Goal: Book appointment/travel/reservation

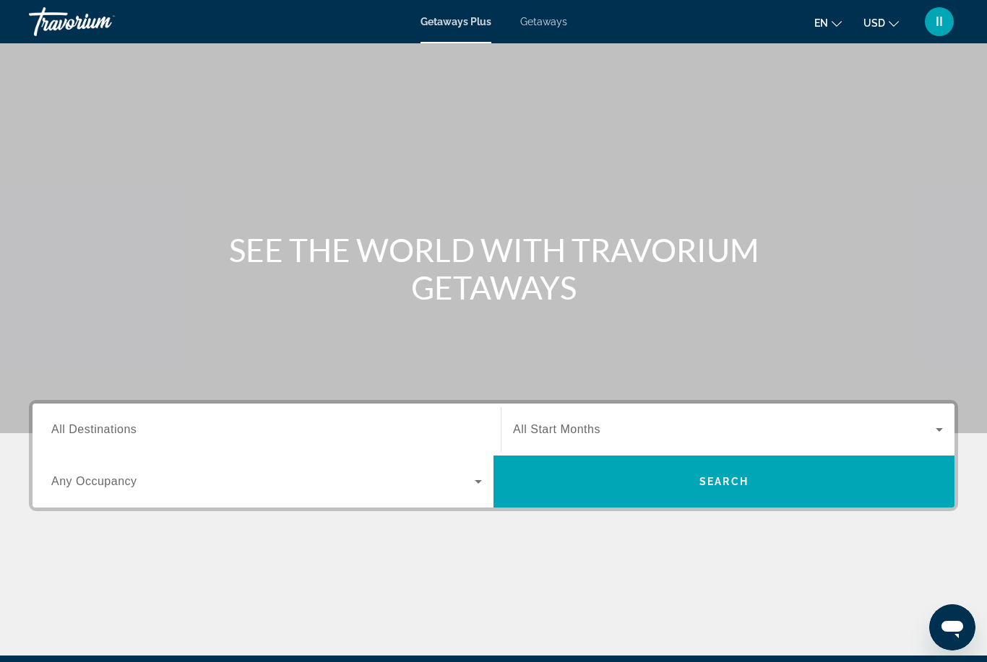
click at [537, 21] on span "Getaways" at bounding box center [543, 22] width 47 height 12
click at [132, 426] on span "All Destinations" at bounding box center [93, 429] width 85 height 12
click at [132, 426] on input "Destination All Destinations" at bounding box center [266, 430] width 431 height 17
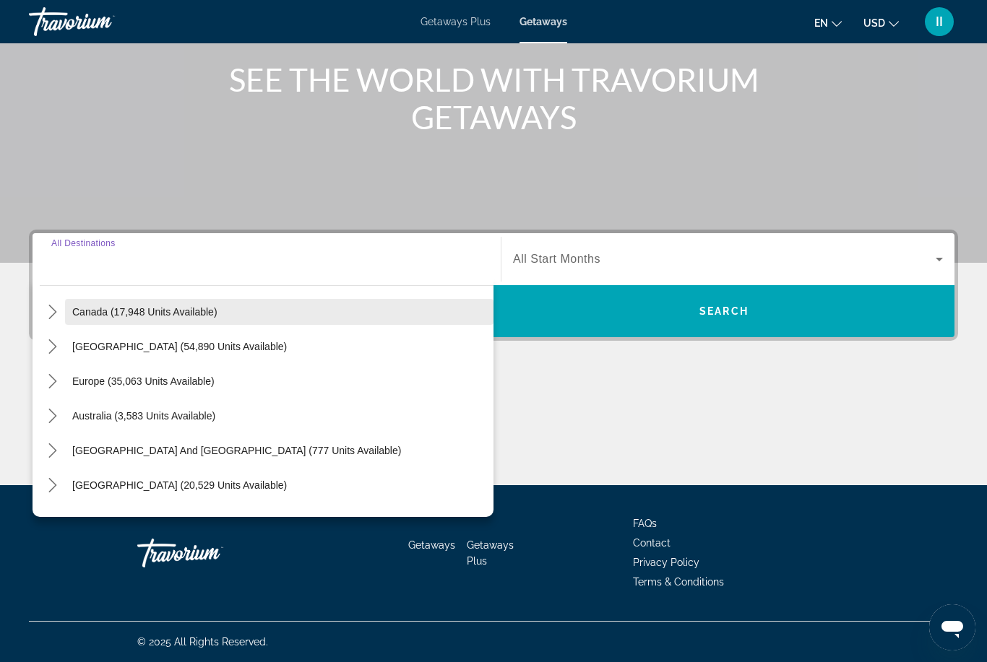
scroll to position [106, 0]
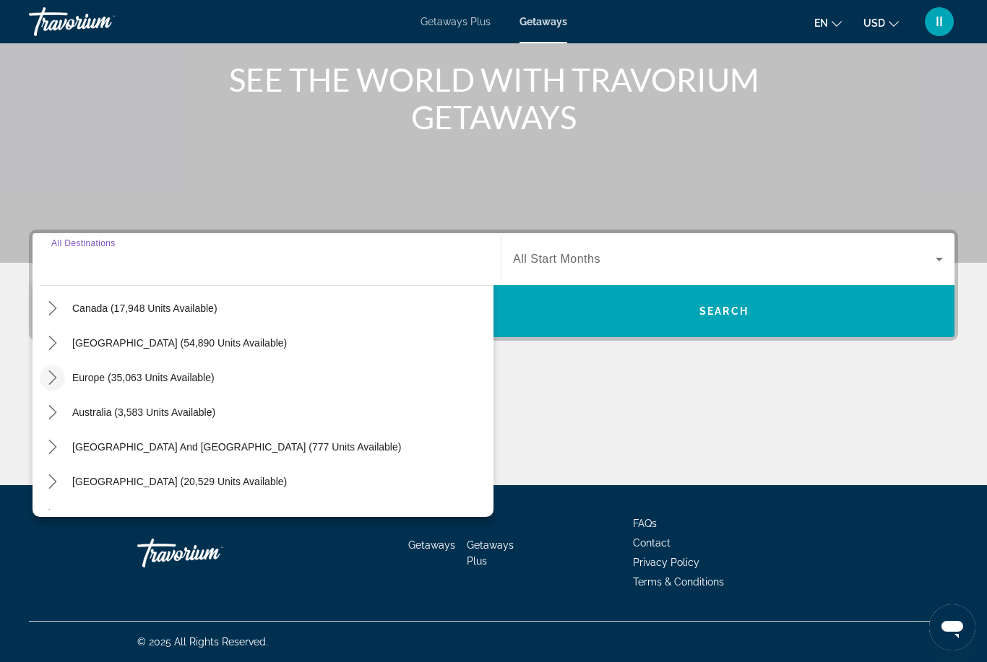
click at [48, 384] on icon "Toggle Europe (35,063 units available) submenu" at bounding box center [53, 378] width 14 height 14
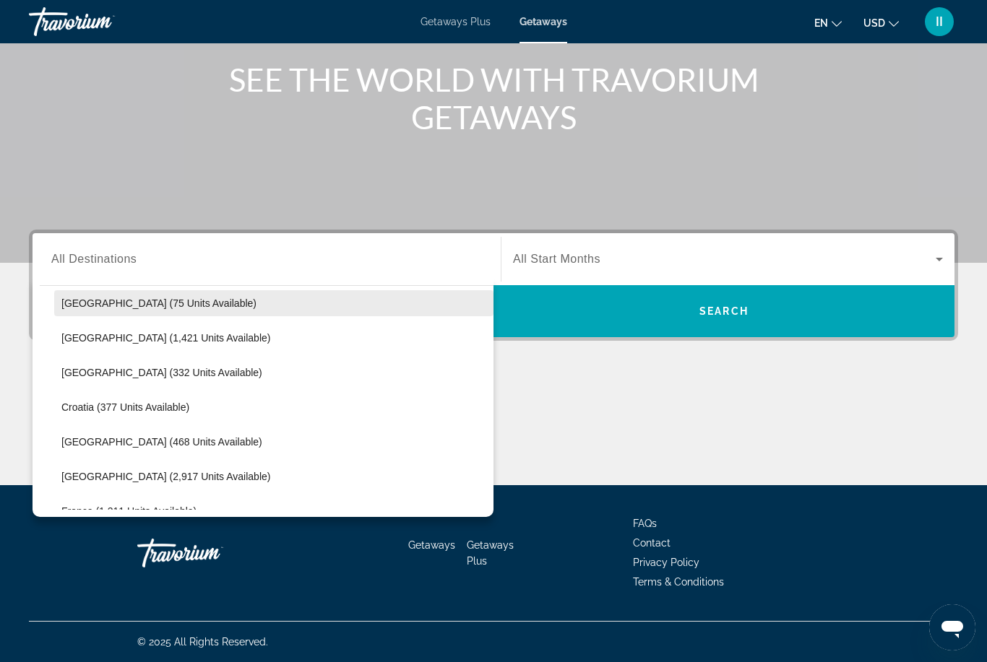
scroll to position [132, 0]
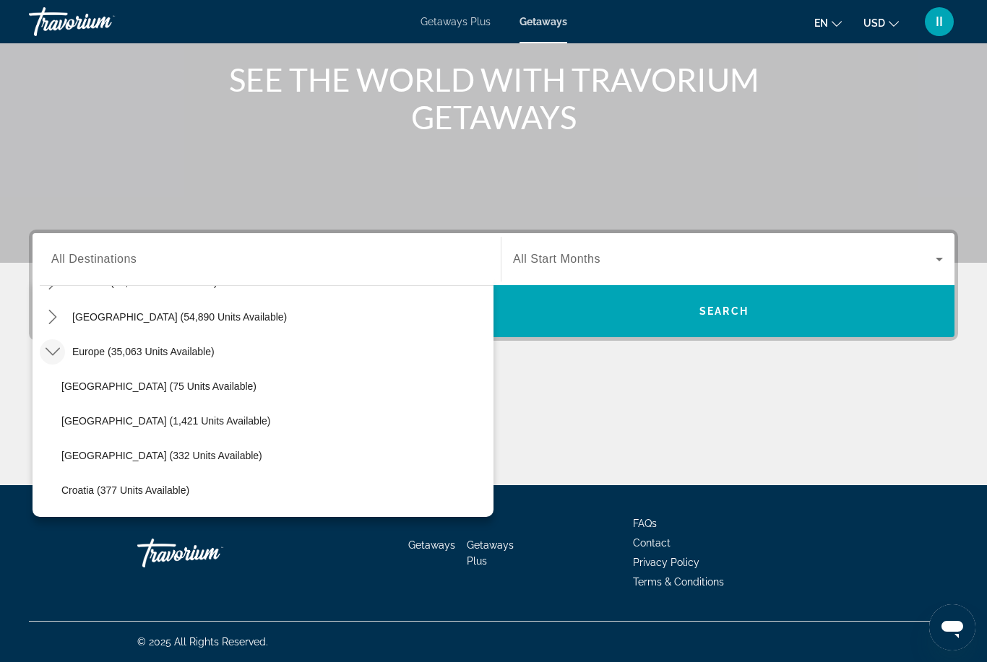
click at [55, 349] on icon "Toggle Europe (35,063 units available) submenu" at bounding box center [53, 352] width 14 height 14
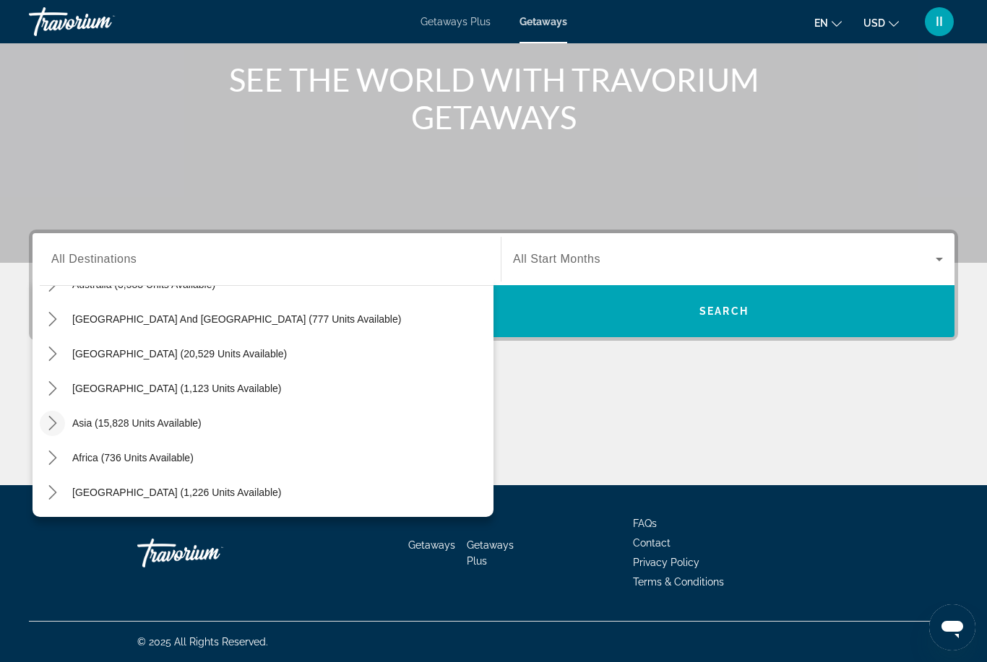
click at [50, 420] on icon "Toggle Asia (15,828 units available) submenu" at bounding box center [53, 423] width 14 height 14
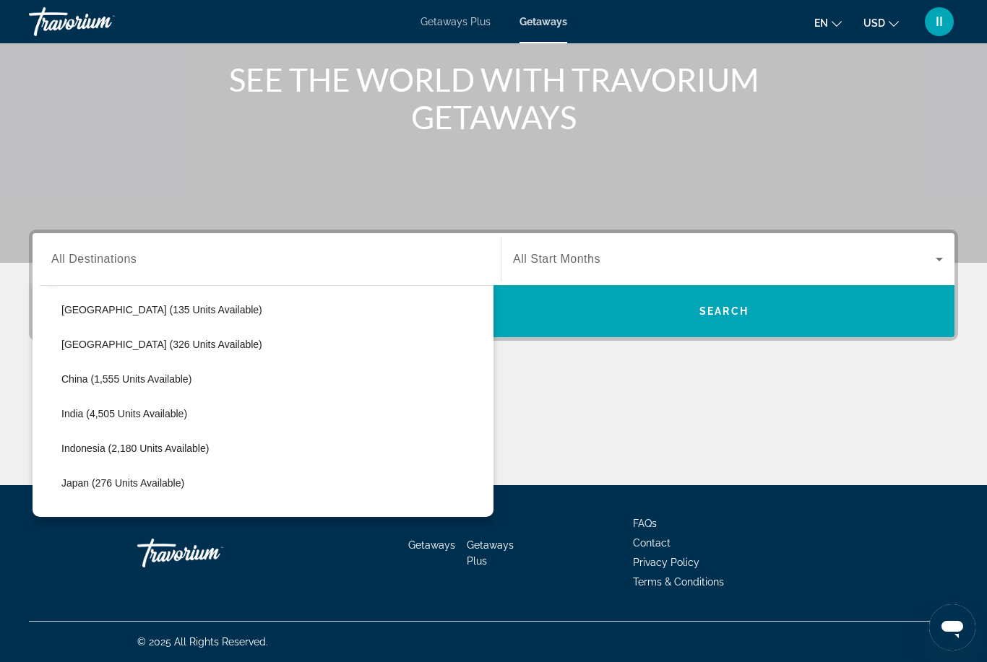
scroll to position [374, 0]
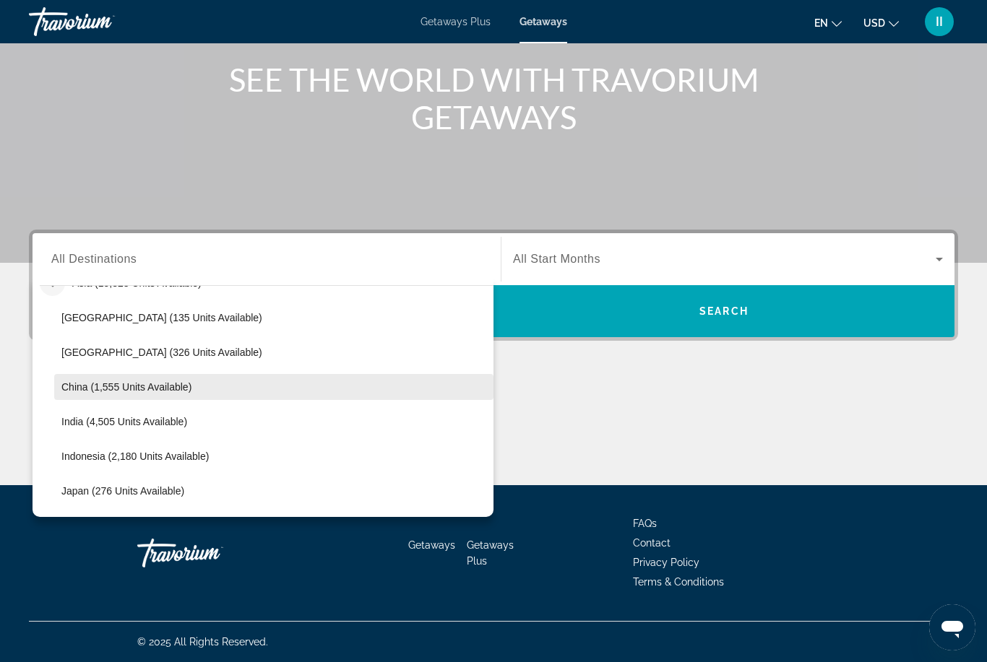
click at [100, 386] on span "China (1,555 units available)" at bounding box center [126, 387] width 130 height 12
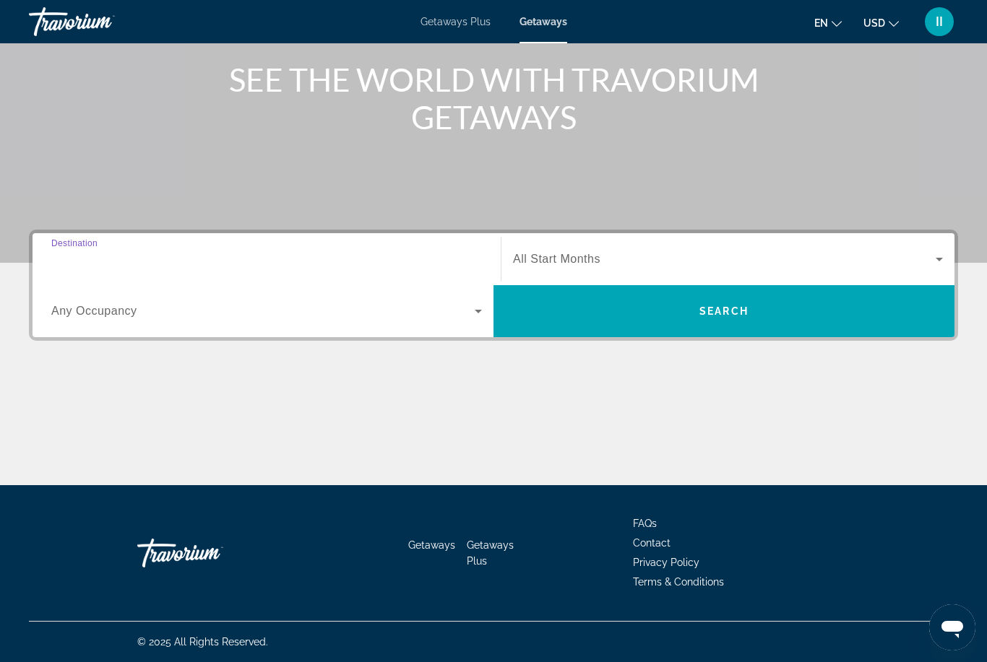
type input "**********"
click at [570, 264] on span "All Start Months" at bounding box center [556, 259] width 87 height 12
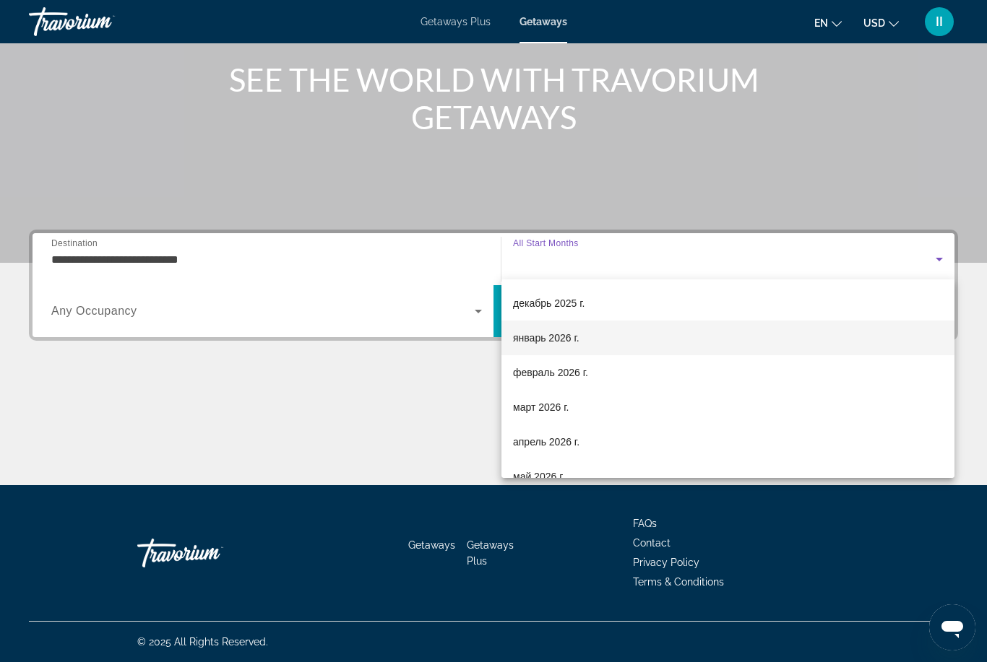
scroll to position [161, 0]
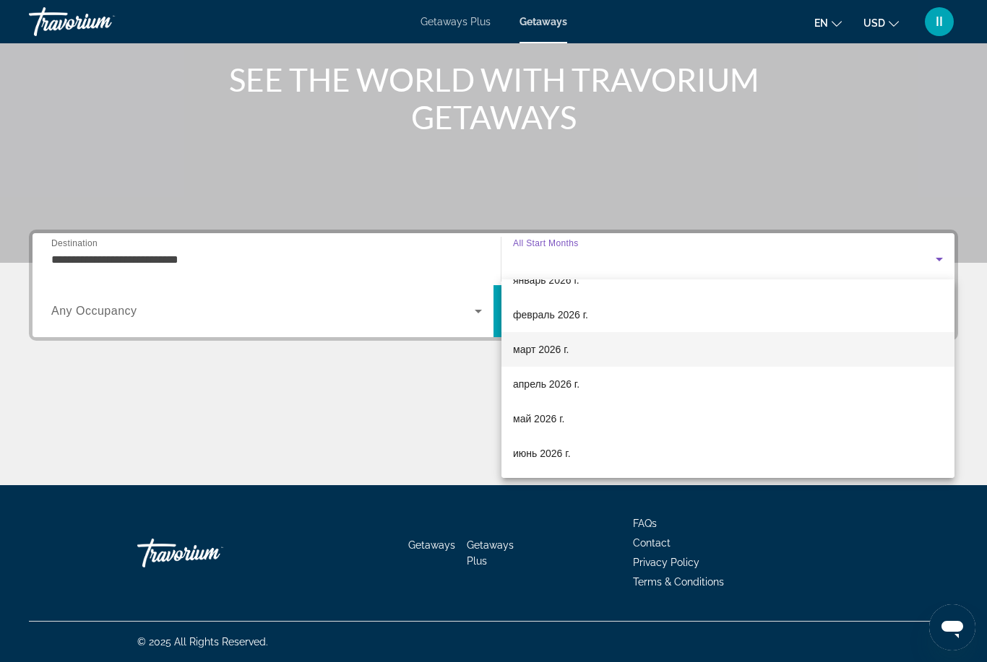
click at [543, 352] on span "март 2026 г." at bounding box center [541, 349] width 56 height 17
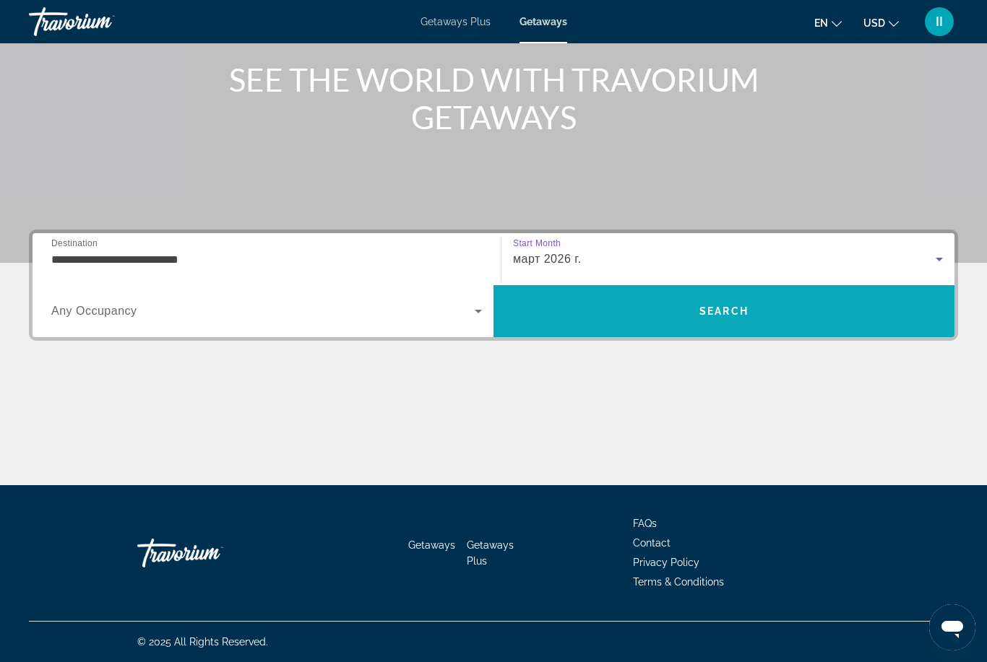
click at [638, 311] on span "Search" at bounding box center [723, 311] width 461 height 35
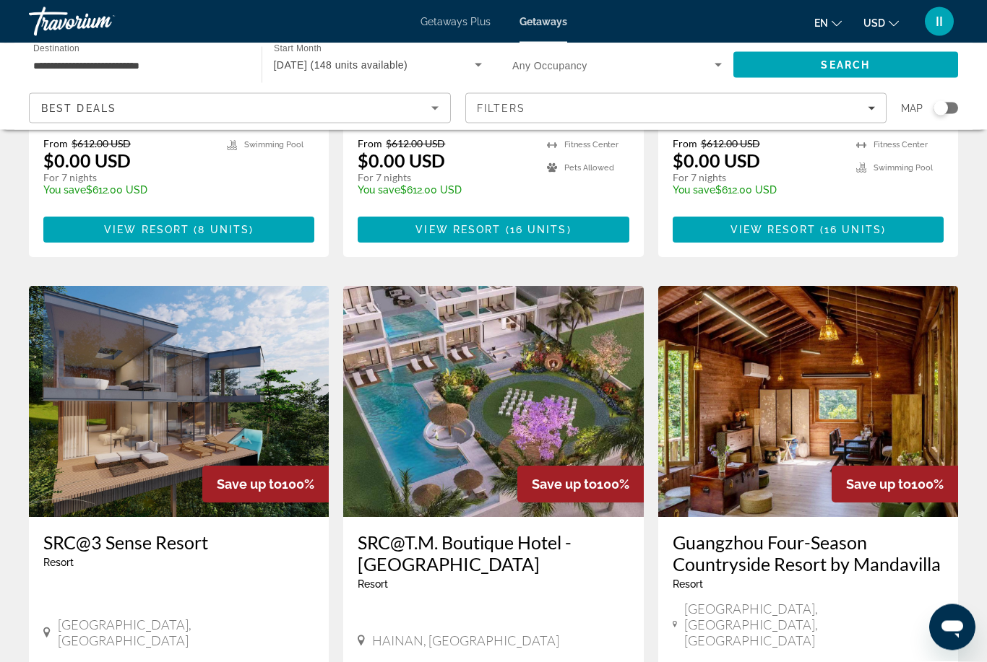
scroll to position [407, 0]
click at [126, 64] on input "**********" at bounding box center [137, 65] width 209 height 17
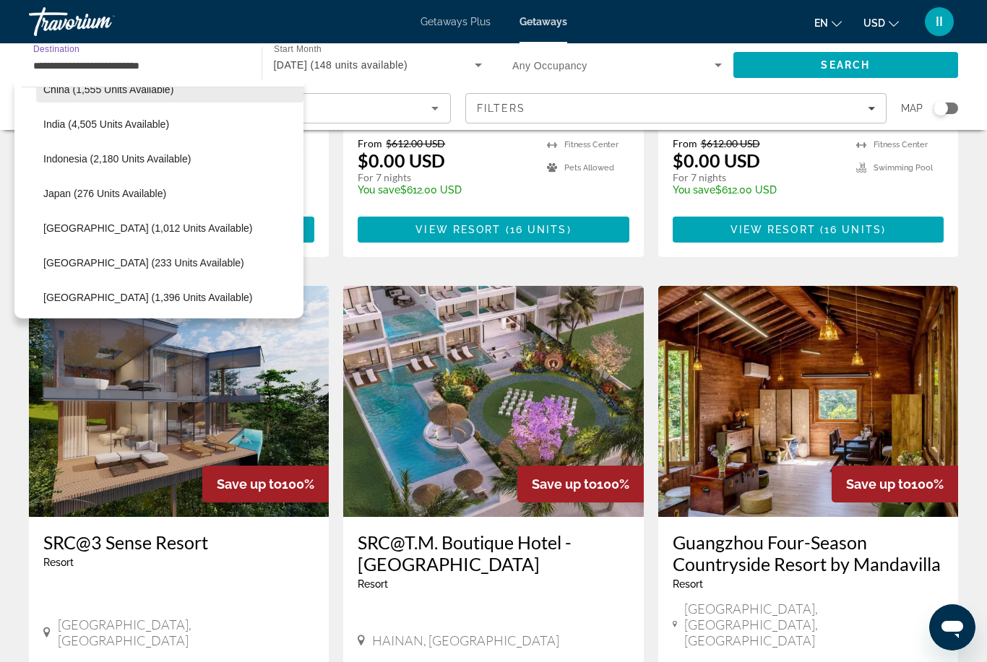
scroll to position [473, 0]
click at [94, 267] on span "[GEOGRAPHIC_DATA] (233 units available)" at bounding box center [143, 263] width 201 height 12
type input "**********"
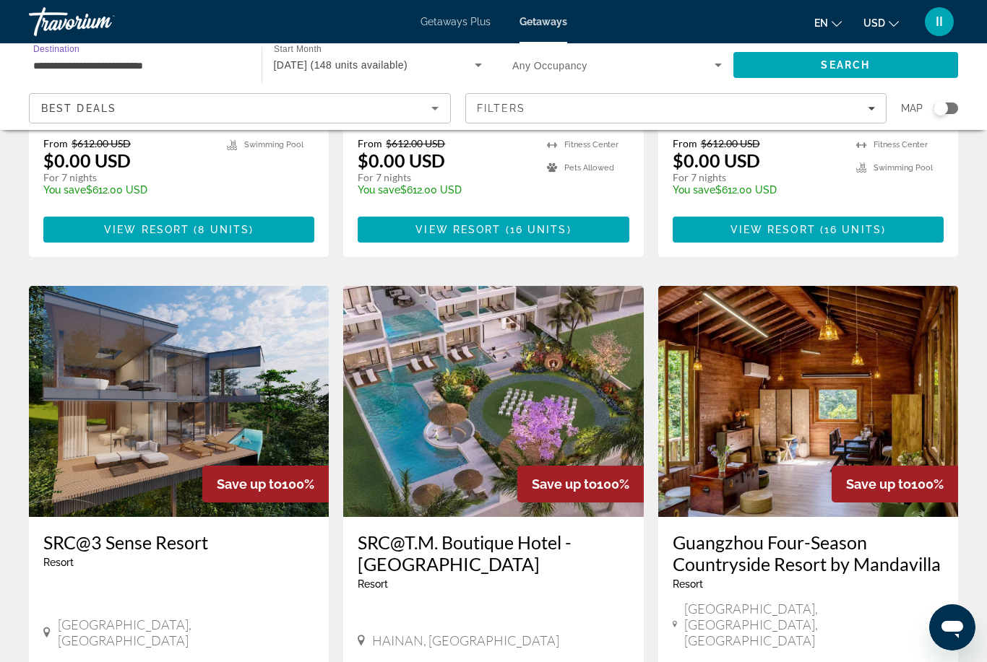
click at [783, 64] on span "Search" at bounding box center [845, 65] width 225 height 35
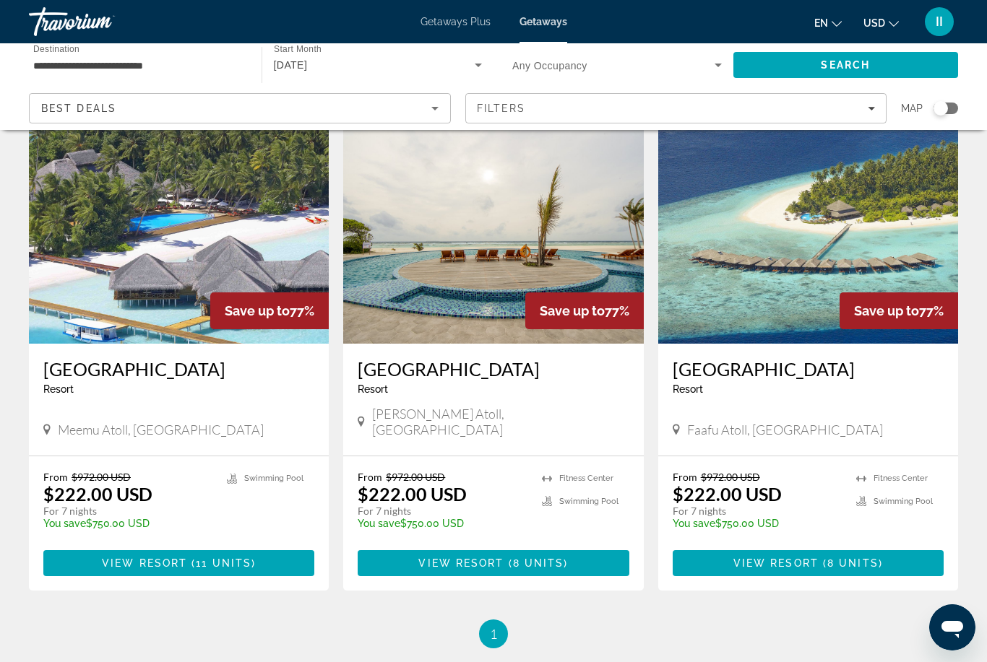
scroll to position [64, 0]
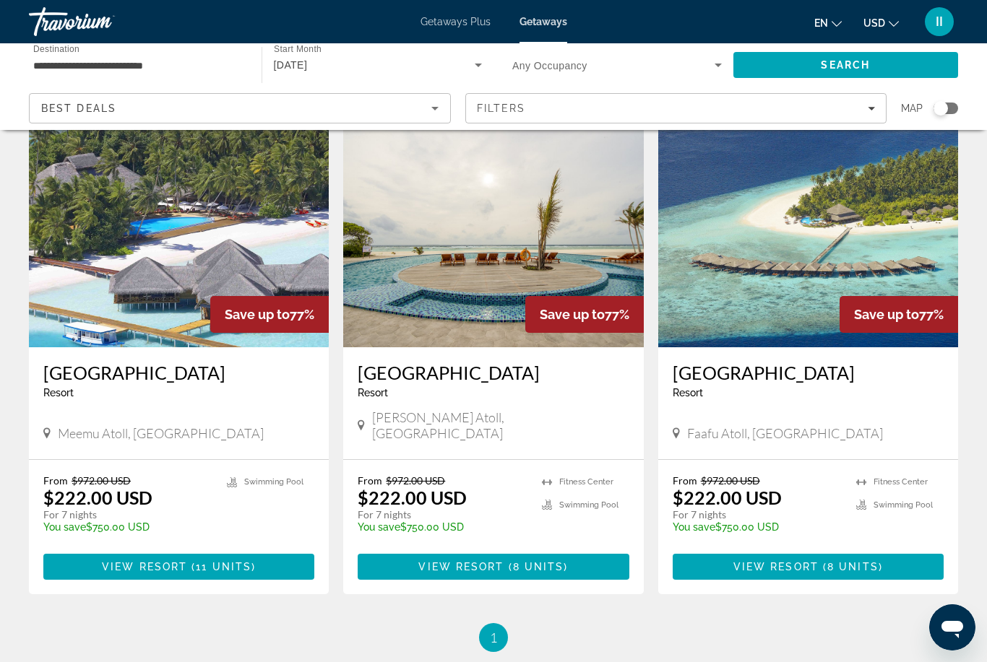
click at [231, 561] on span "11 units" at bounding box center [224, 567] width 56 height 12
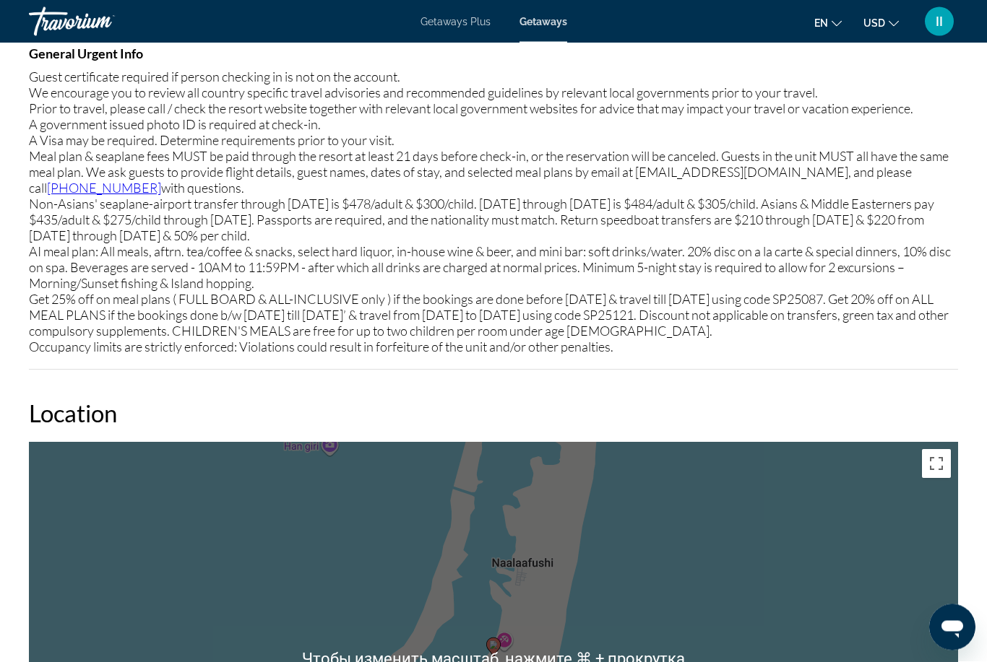
scroll to position [2035, 0]
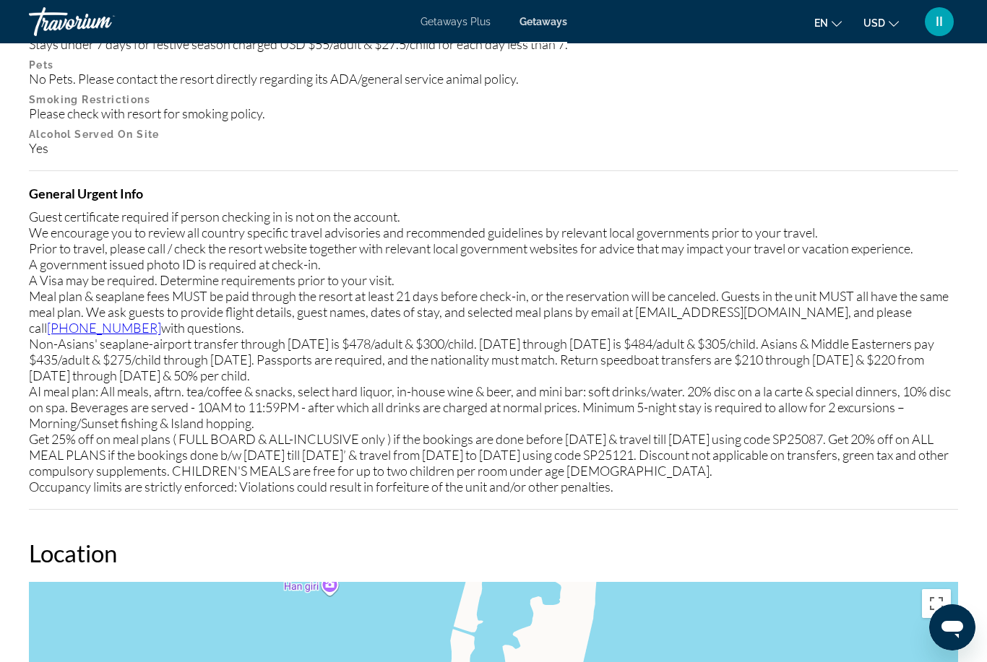
scroll to position [46, 0]
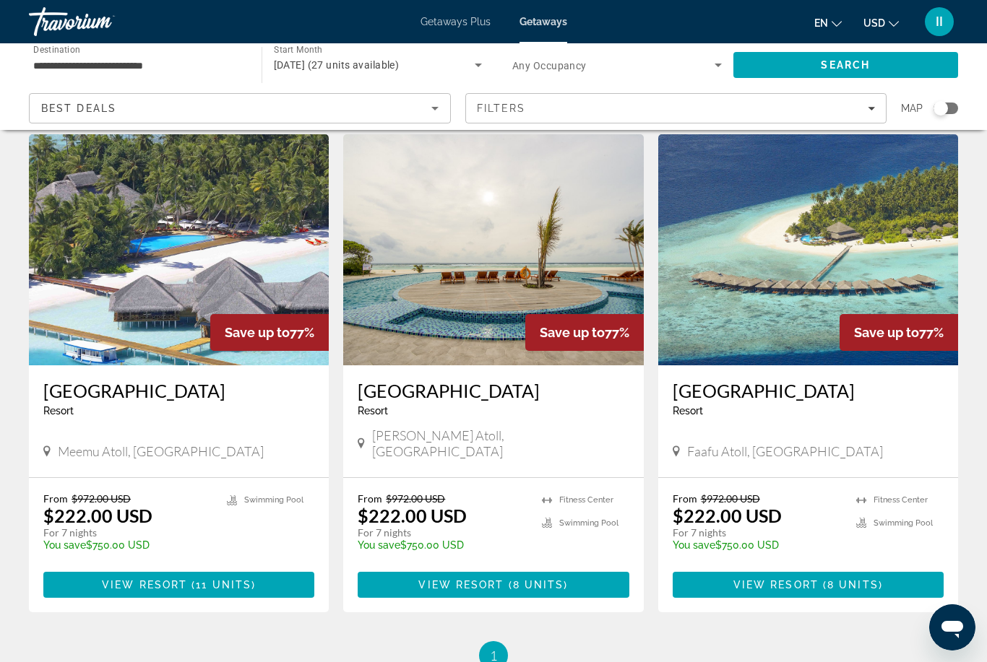
click at [142, 64] on input "**********" at bounding box center [137, 65] width 209 height 17
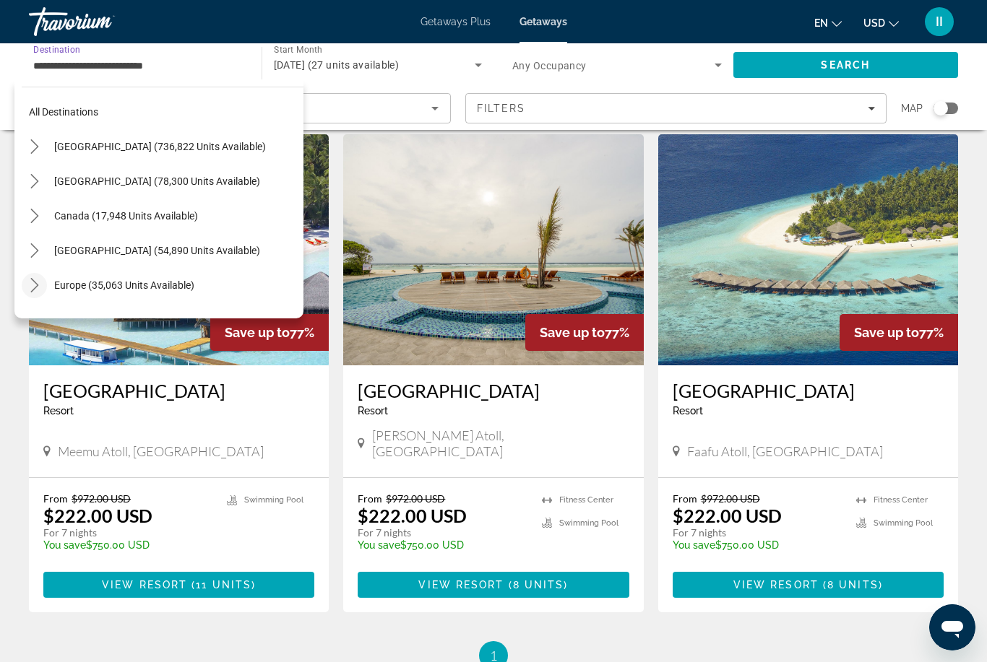
scroll to position [0, 0]
click at [19, 282] on div "All destinations [GEOGRAPHIC_DATA] (736,822 units available) [GEOGRAPHIC_DATA] …" at bounding box center [158, 198] width 289 height 239
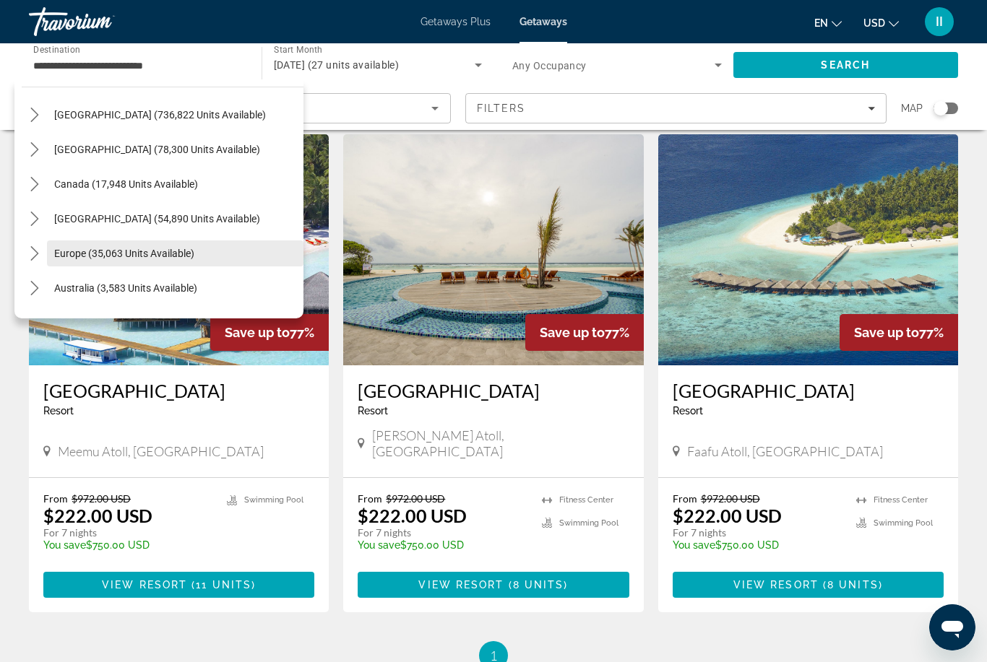
scroll to position [49, 0]
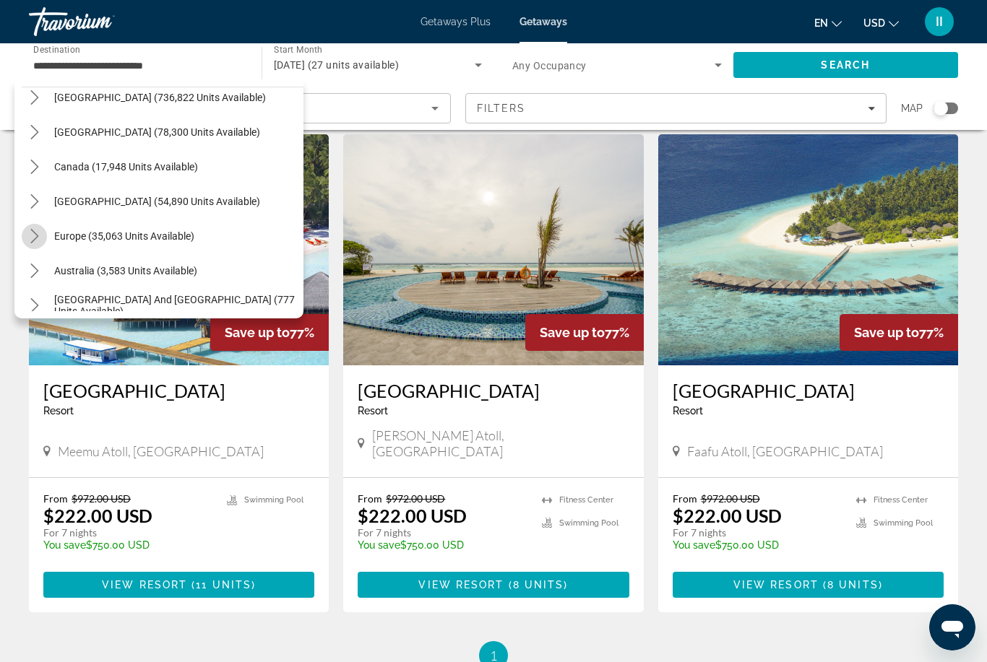
click at [42, 237] on mat-icon "Toggle Europe (35,063 units available) submenu" at bounding box center [34, 236] width 25 height 25
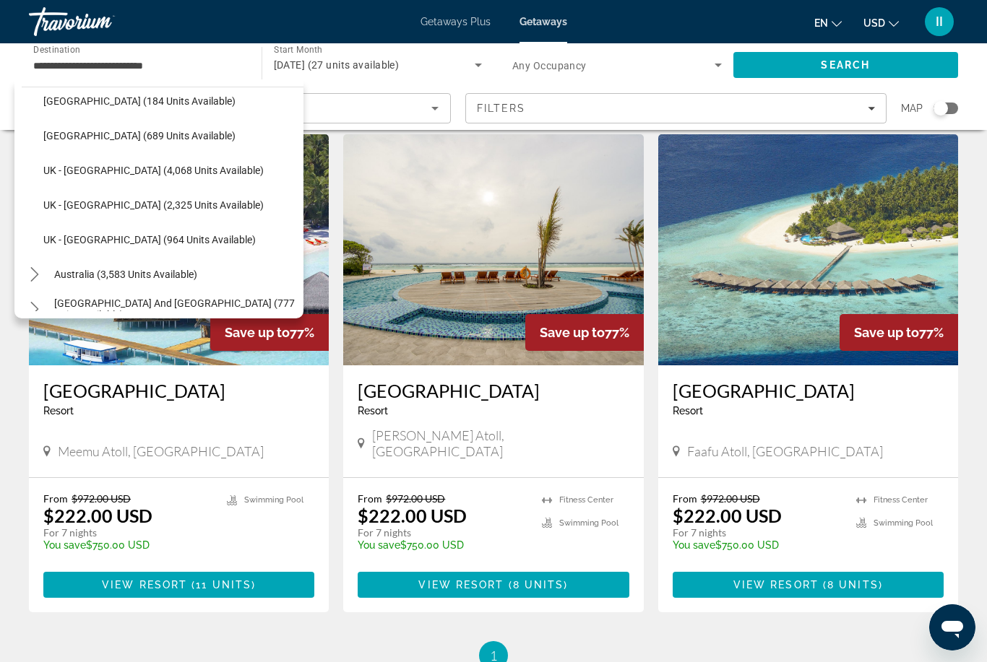
scroll to position [882, 0]
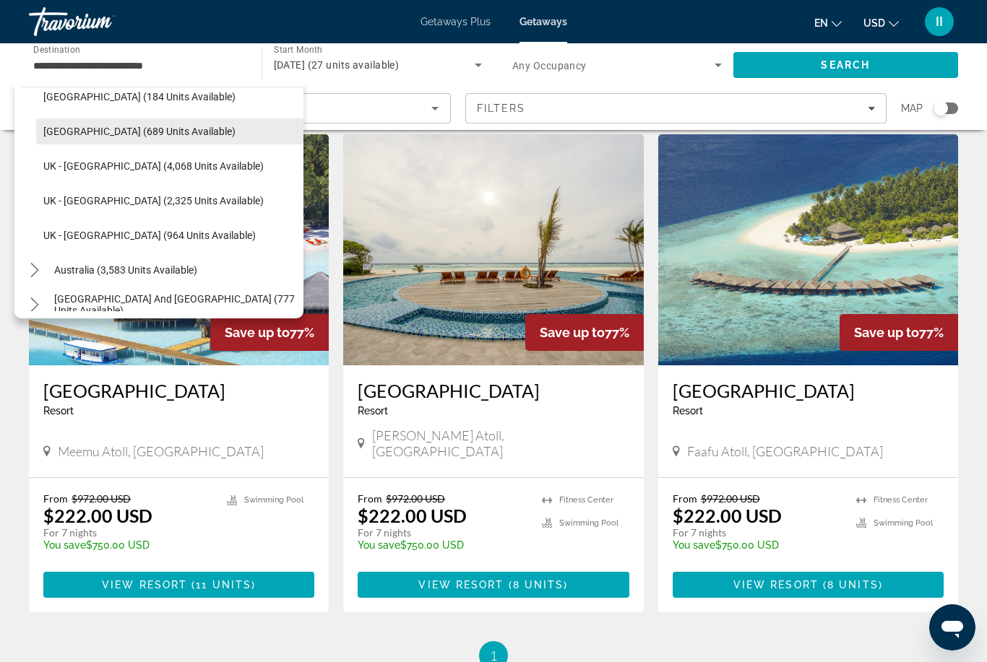
click at [78, 126] on span "[GEOGRAPHIC_DATA] (689 units available)" at bounding box center [139, 132] width 192 height 12
type input "**********"
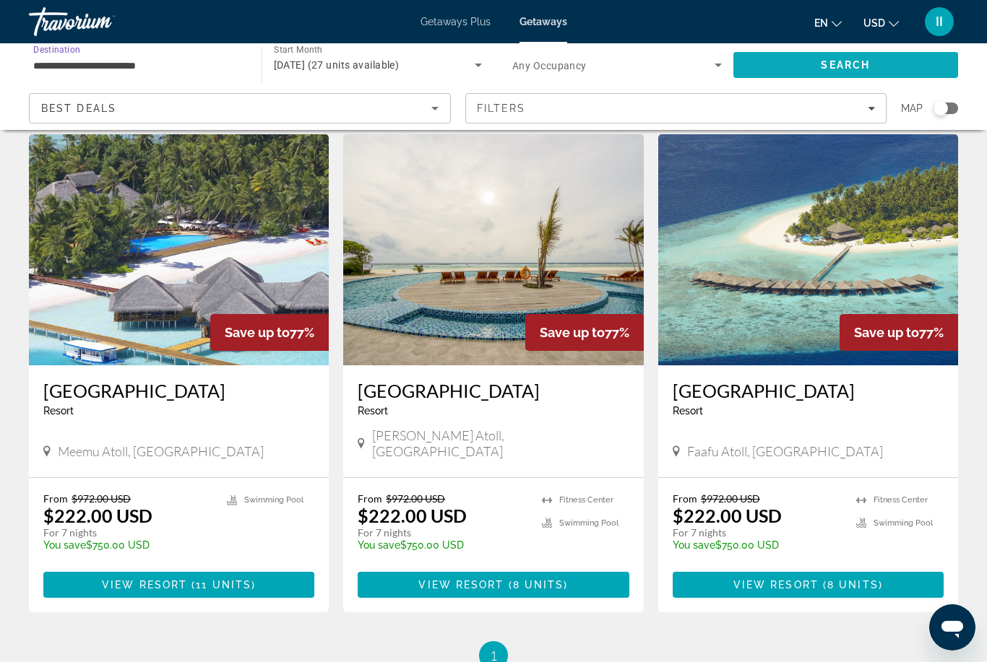
click at [758, 60] on span "Search" at bounding box center [845, 65] width 225 height 35
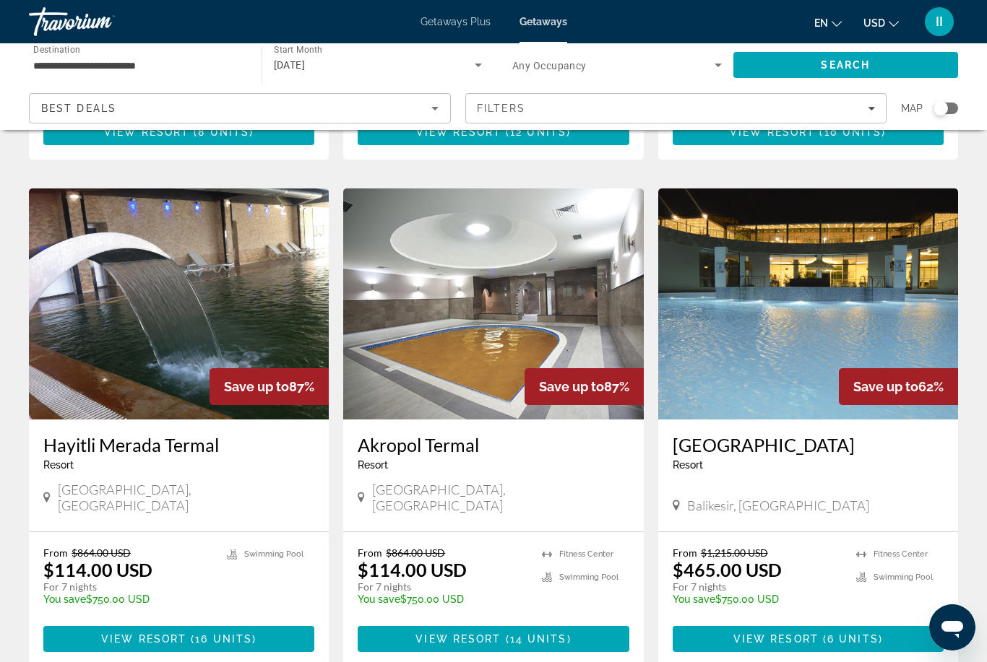
scroll to position [501, 0]
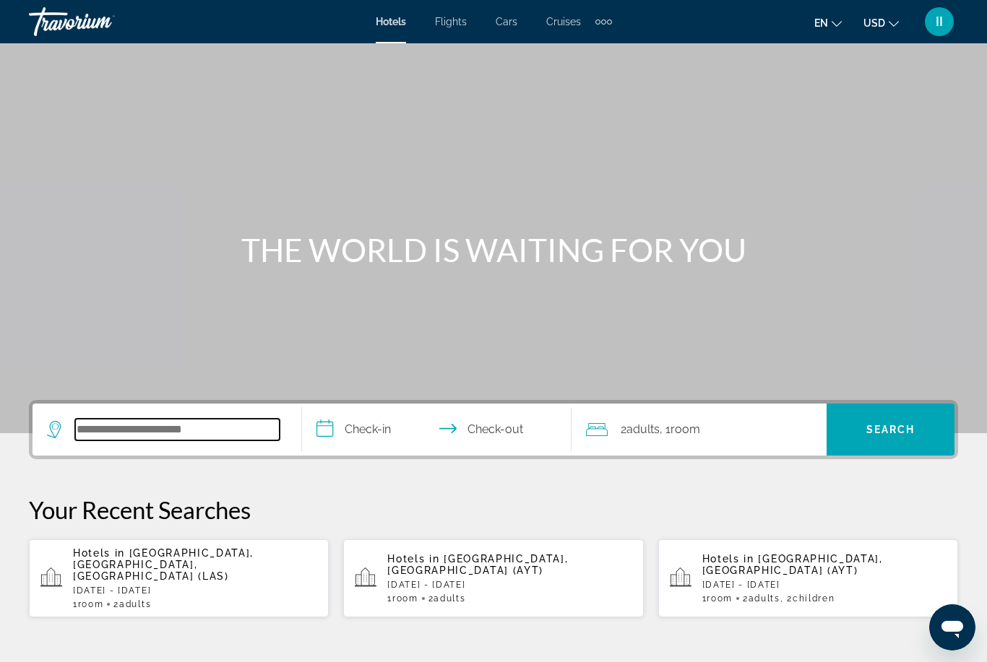
click at [152, 428] on input "Search hotel destination" at bounding box center [177, 430] width 204 height 22
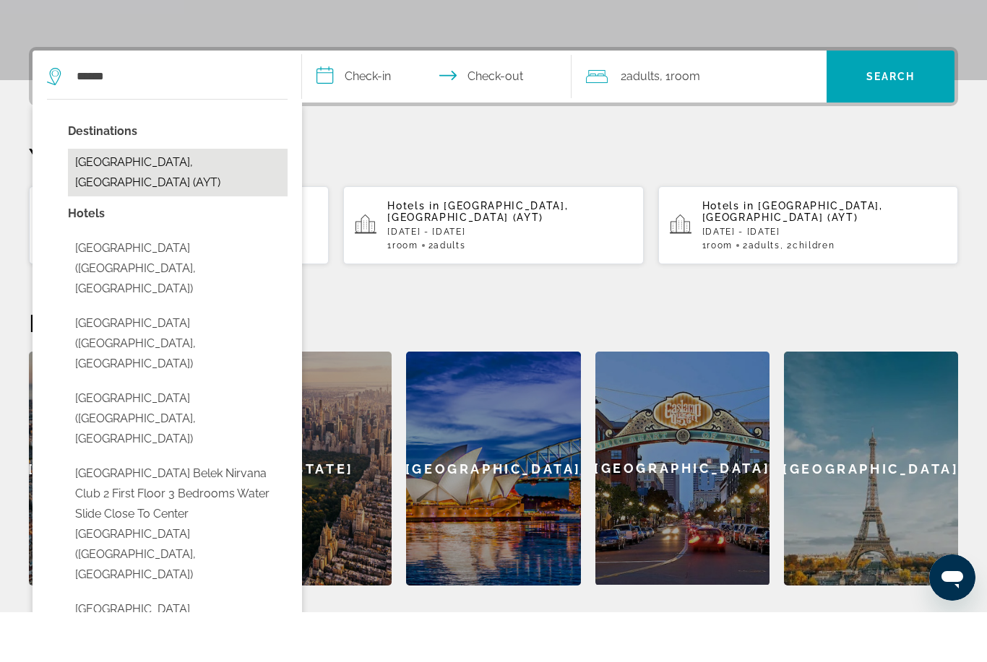
click at [135, 199] on button "Antalya, Turkey (AYT)" at bounding box center [178, 223] width 220 height 48
type input "**********"
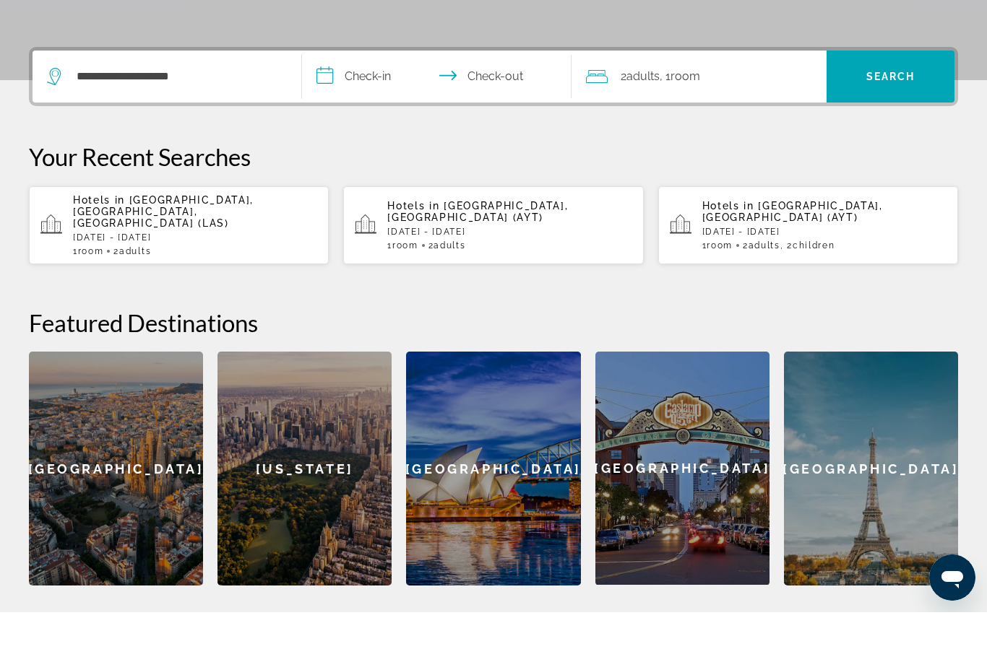
click at [375, 100] on input "**********" at bounding box center [439, 128] width 275 height 56
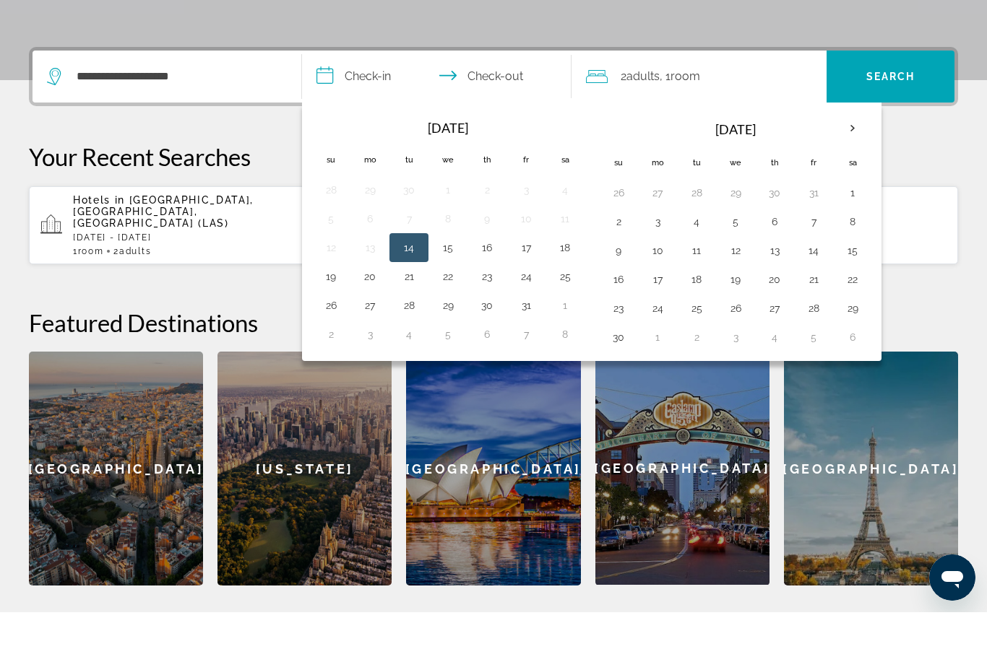
scroll to position [353, 0]
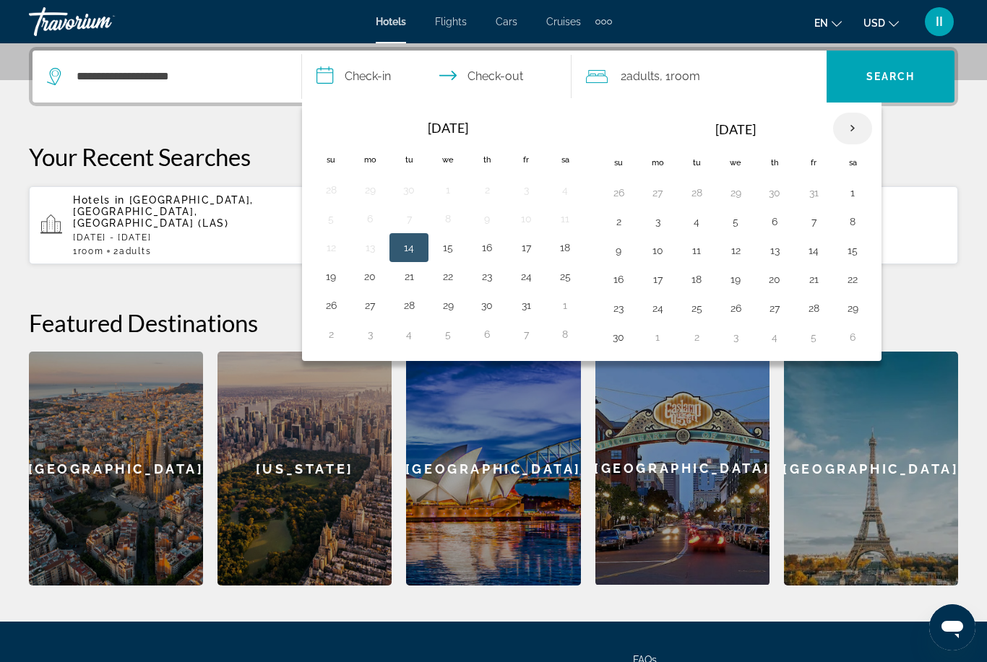
click at [855, 128] on th "Next month" at bounding box center [852, 129] width 39 height 32
drag, startPoint x: 528, startPoint y: 281, endPoint x: 515, endPoint y: 281, distance: 13.0
click at [528, 281] on button "26" at bounding box center [525, 279] width 23 height 20
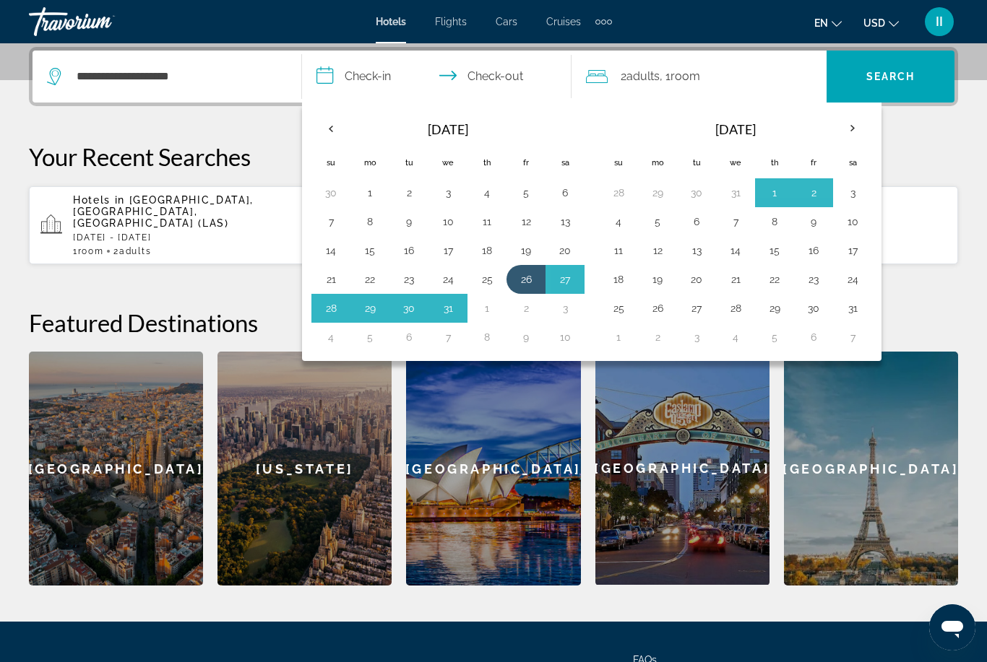
click at [859, 194] on button "3" at bounding box center [852, 193] width 23 height 20
type input "**********"
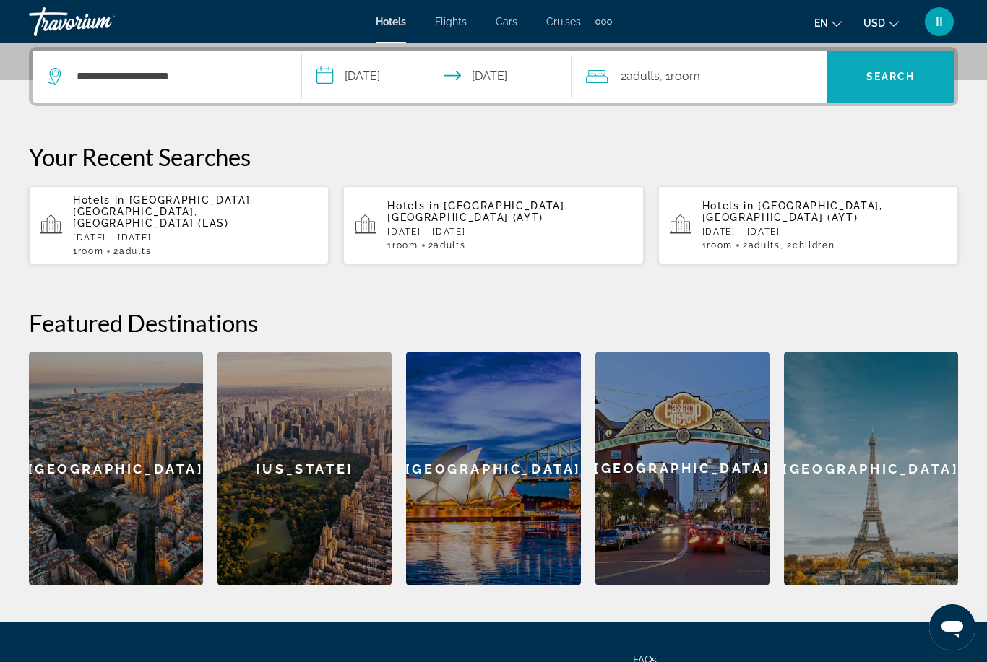
click at [927, 66] on span "Search" at bounding box center [890, 76] width 128 height 35
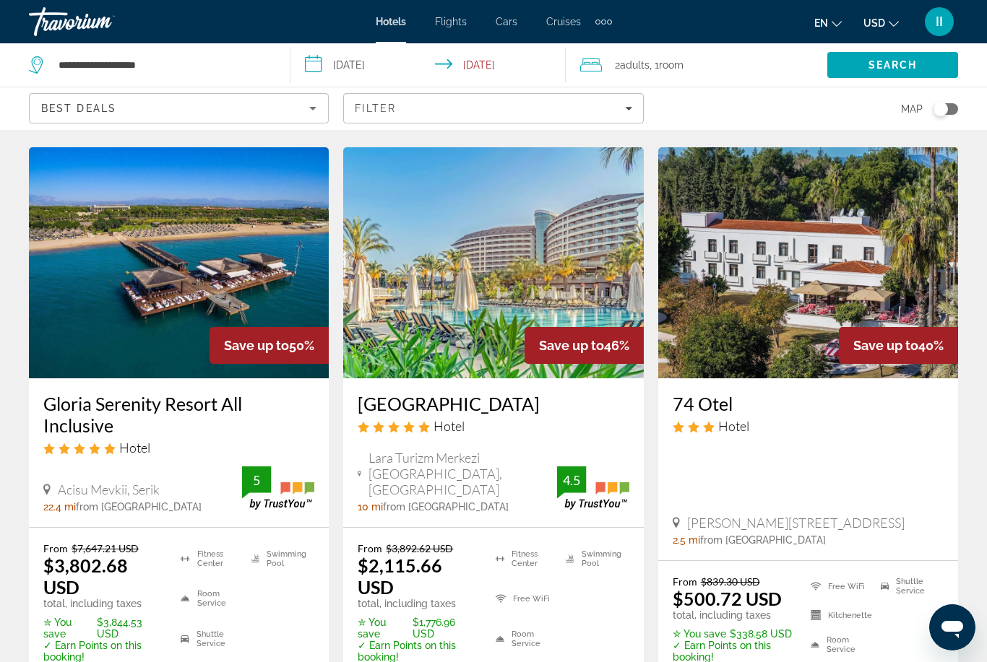
scroll to position [632, 0]
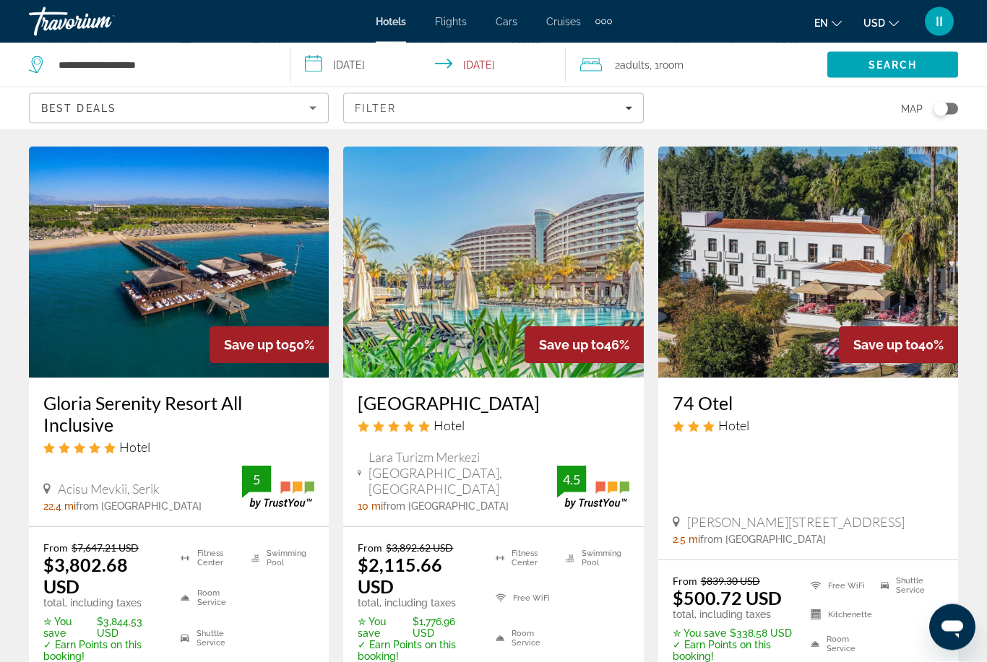
drag, startPoint x: 352, startPoint y: 392, endPoint x: 516, endPoint y: 402, distance: 164.3
click at [516, 402] on div "Royal Wings Hotel Hotel Lara Turizm Merkezi Kundu, Antalya 10 mi from Antalya c…" at bounding box center [493, 453] width 300 height 148
copy h3 "Royal Wings Hotel"
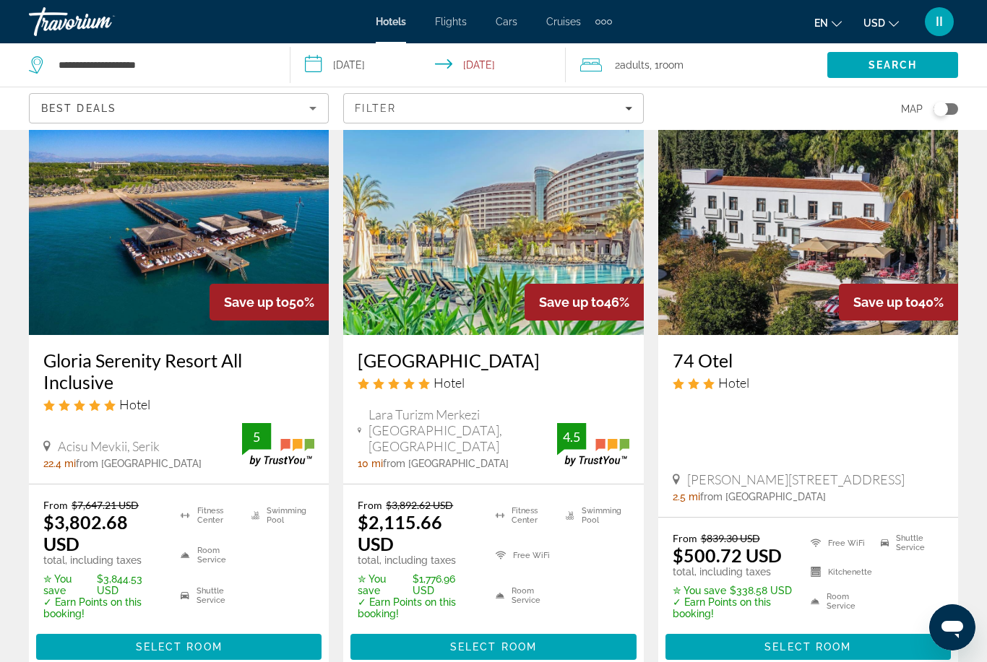
scroll to position [678, 0]
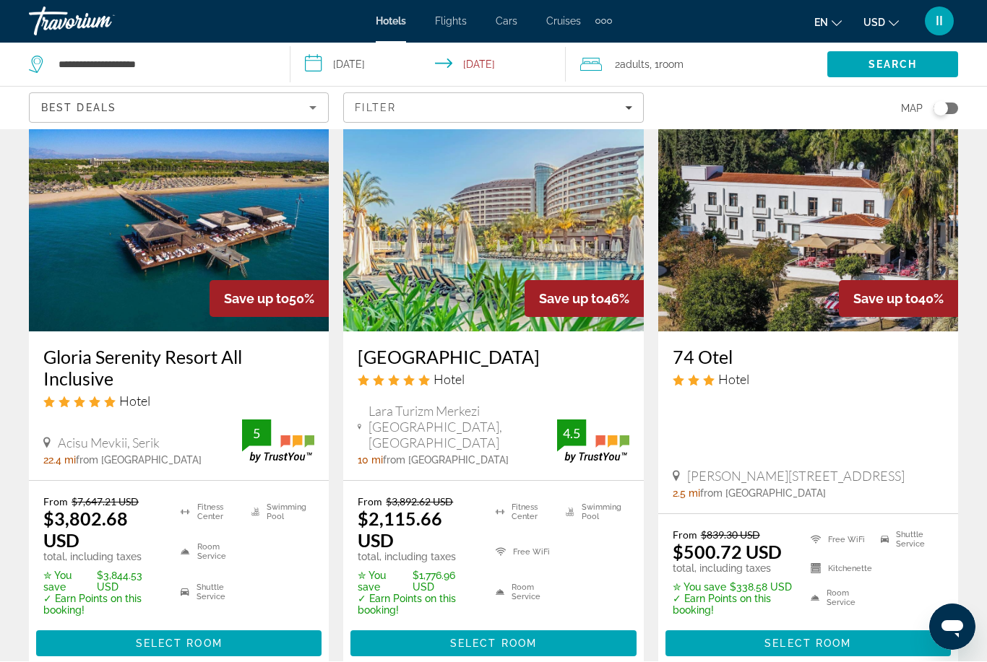
click at [611, 24] on div "Extra navigation items" at bounding box center [603, 22] width 17 height 22
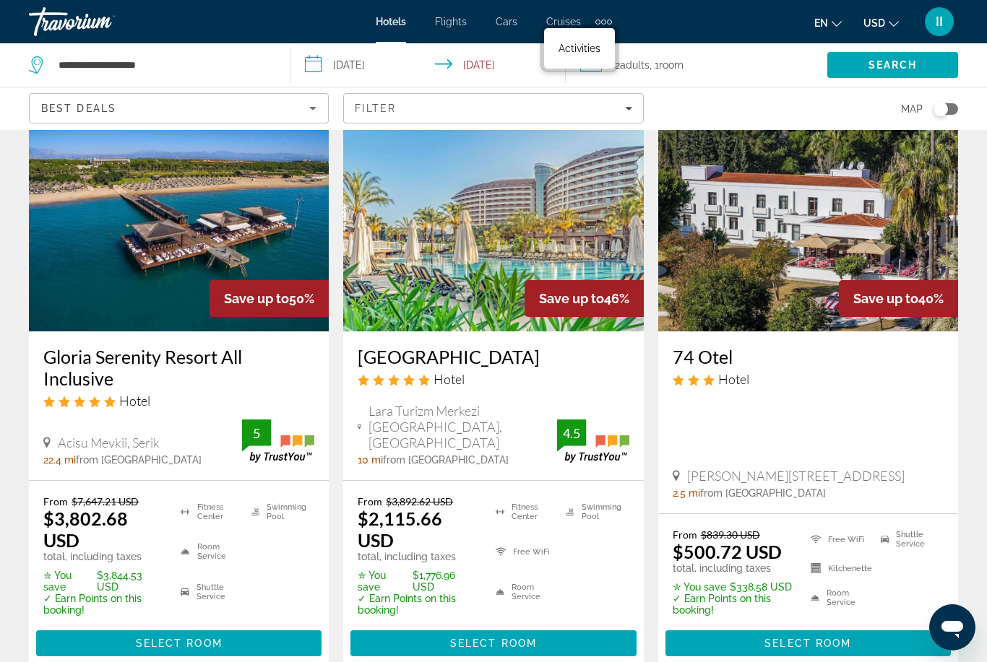
click at [585, 56] on link "Activities" at bounding box center [579, 48] width 56 height 26
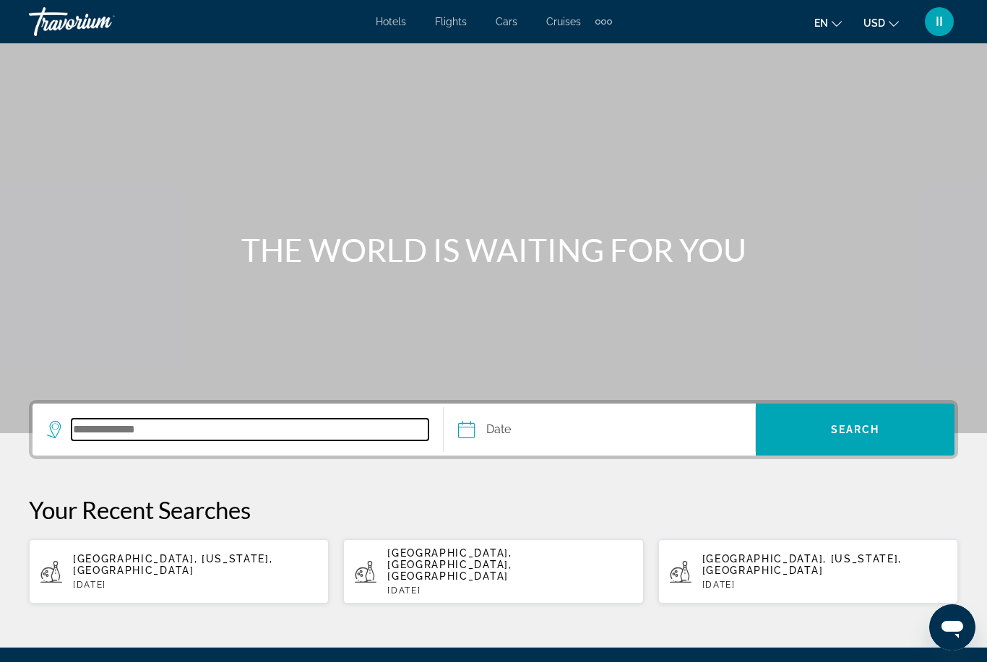
click at [163, 425] on input "Search destination" at bounding box center [250, 430] width 357 height 22
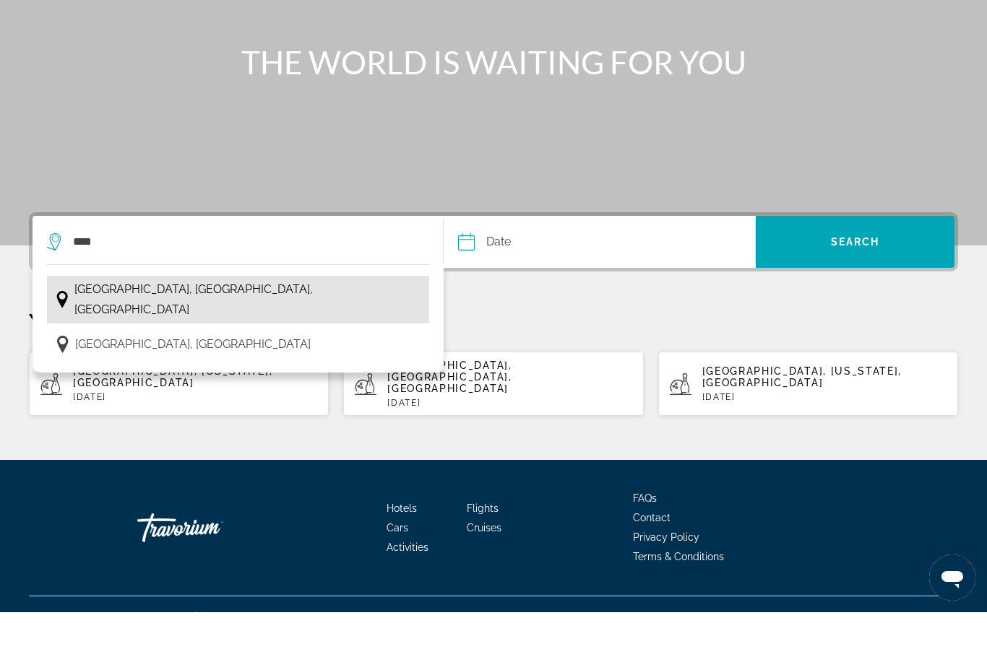
click at [167, 329] on span "Antalya, Turkish Riviera, Turkey" at bounding box center [247, 349] width 347 height 40
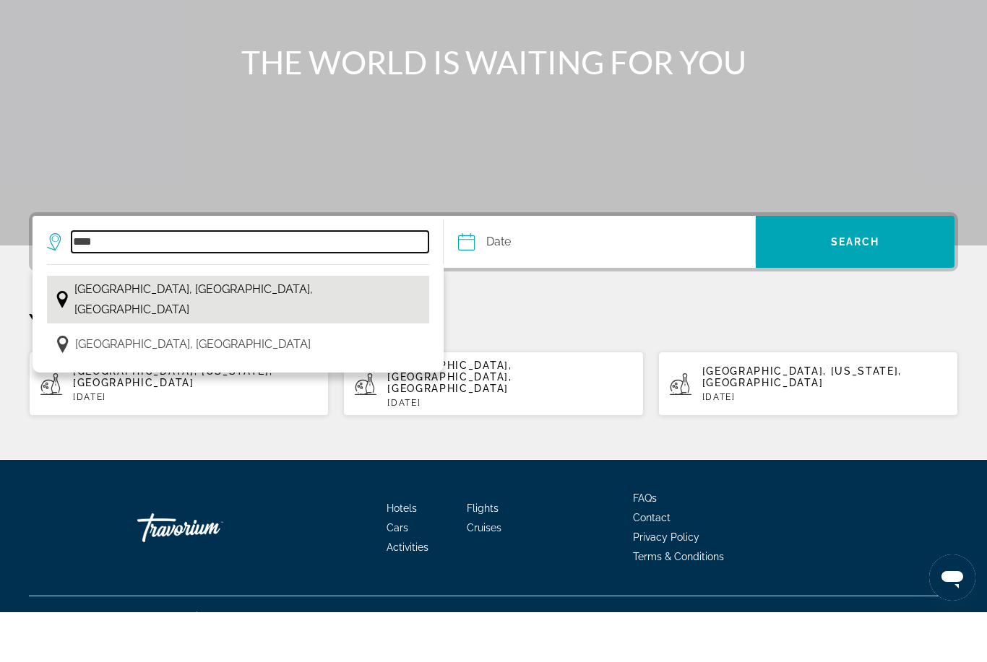
type input "**********"
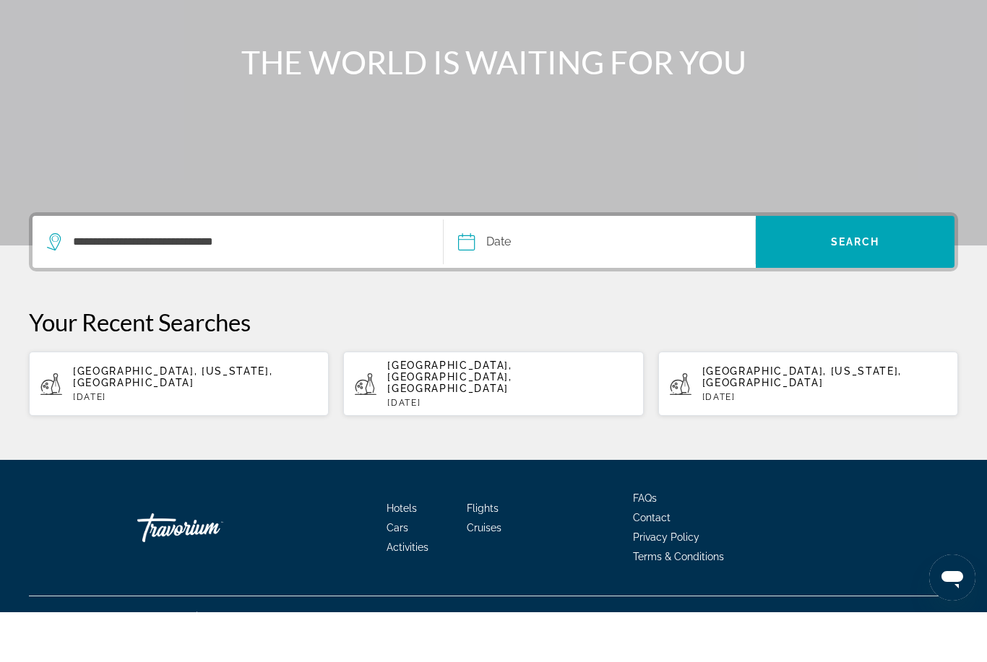
click at [510, 266] on input "Date" at bounding box center [531, 294] width 155 height 56
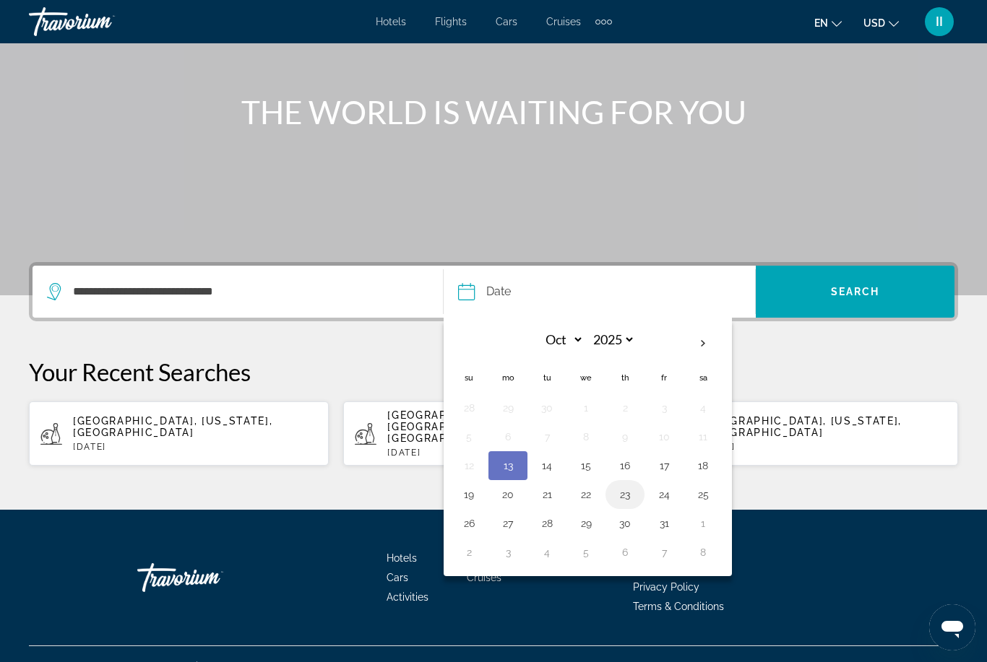
click at [633, 492] on button "23" at bounding box center [624, 495] width 23 height 20
type input "**********"
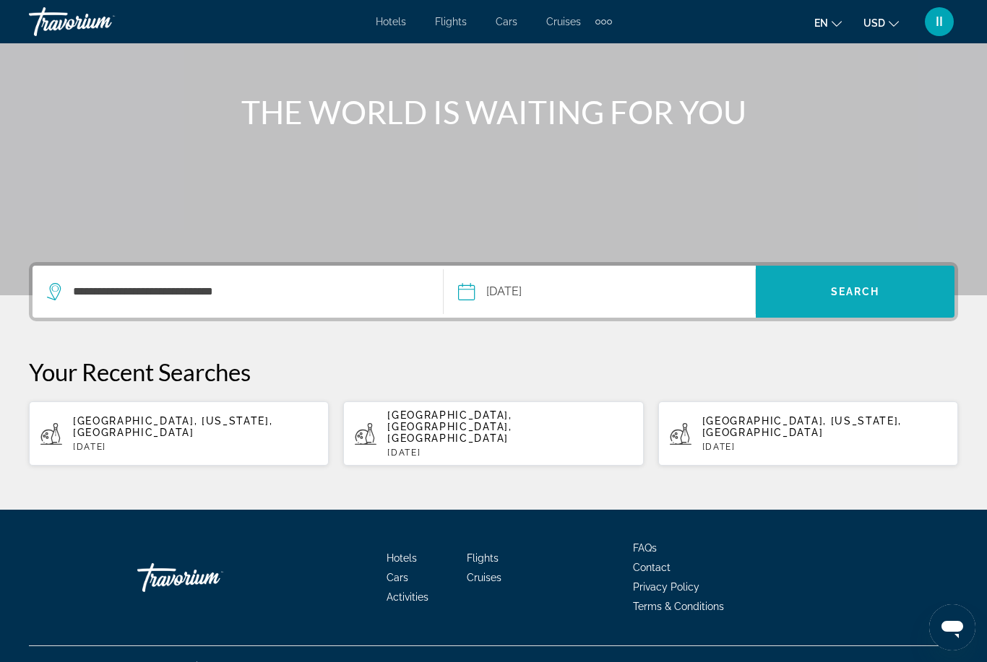
click at [858, 289] on span "Search" at bounding box center [855, 292] width 49 height 12
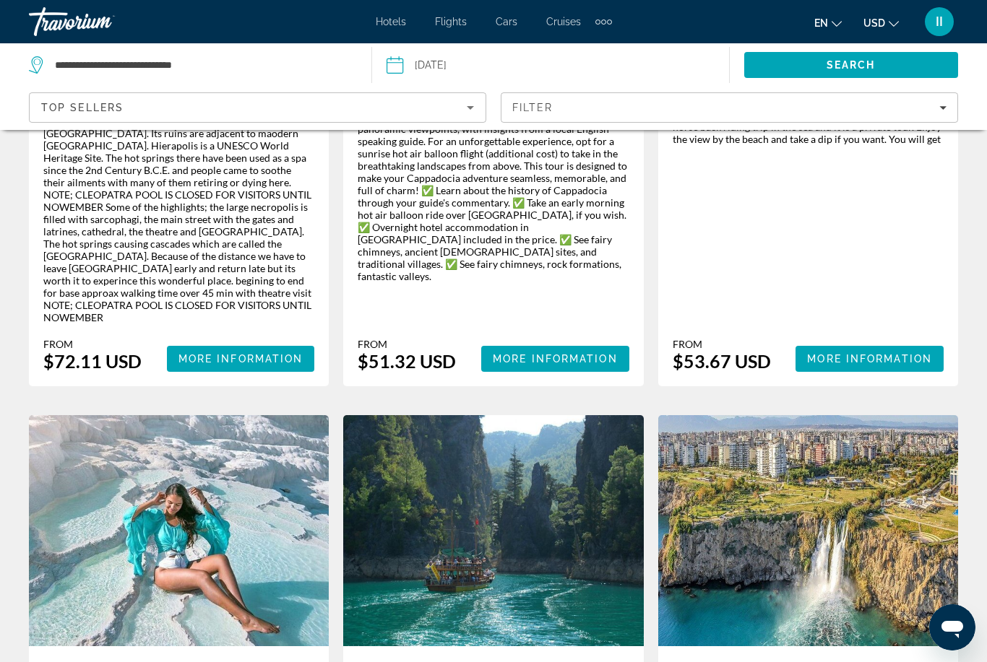
scroll to position [1820, 0]
